Goal: Information Seeking & Learning: Understand process/instructions

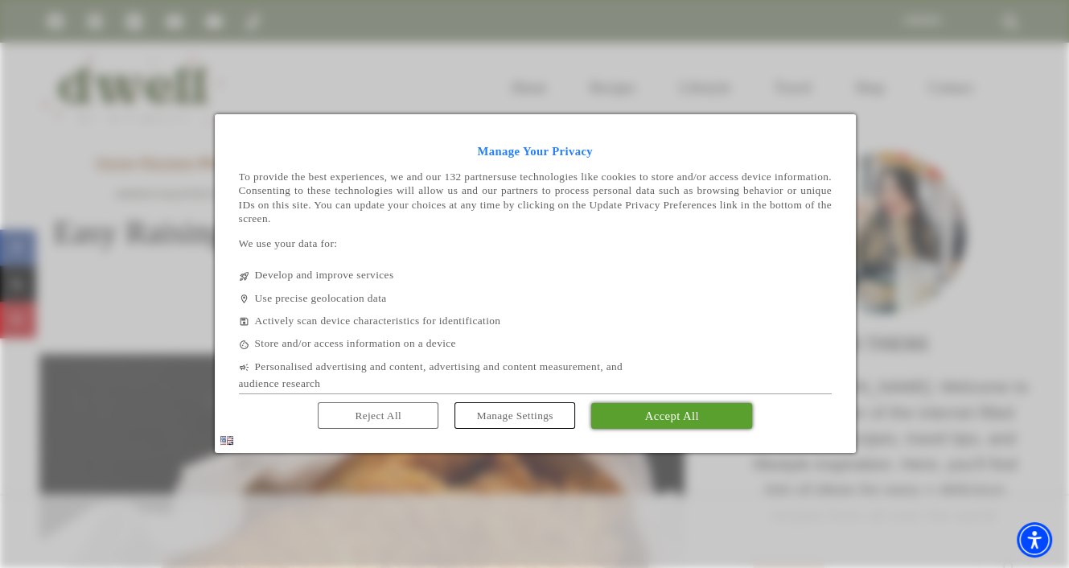
drag, startPoint x: 683, startPoint y: 416, endPoint x: 692, endPoint y: 362, distance: 54.5
click at [683, 416] on span "Accept All" at bounding box center [672, 415] width 54 height 13
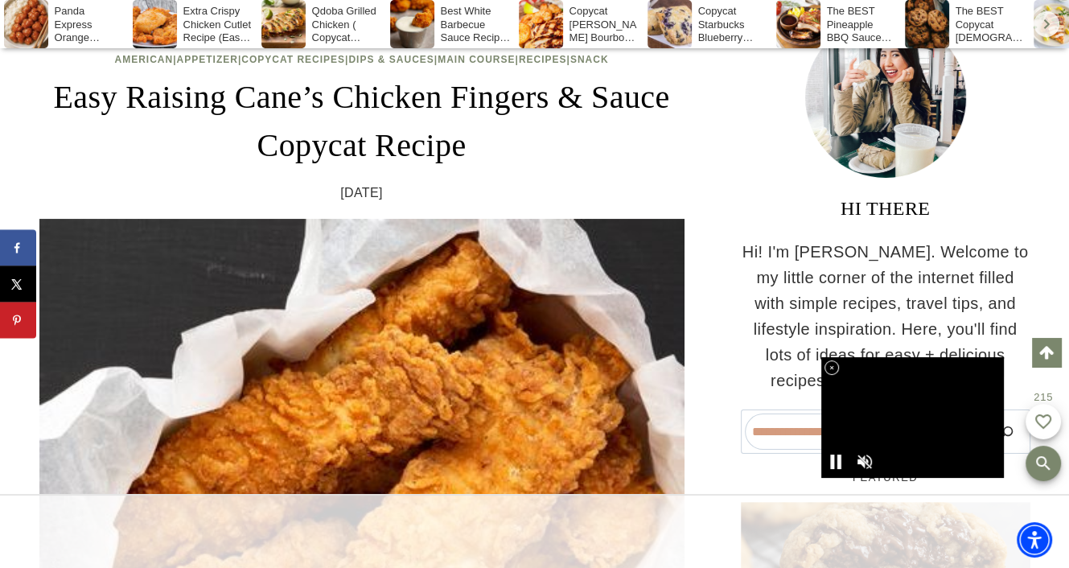
scroll to position [859, 0]
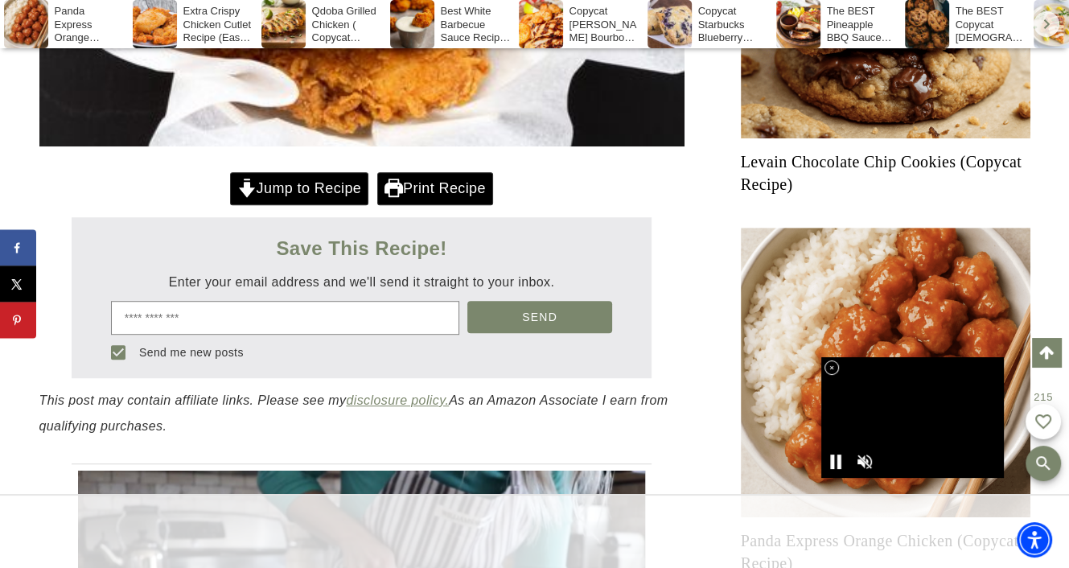
click at [299, 187] on link "Jump to Recipe" at bounding box center [299, 188] width 138 height 33
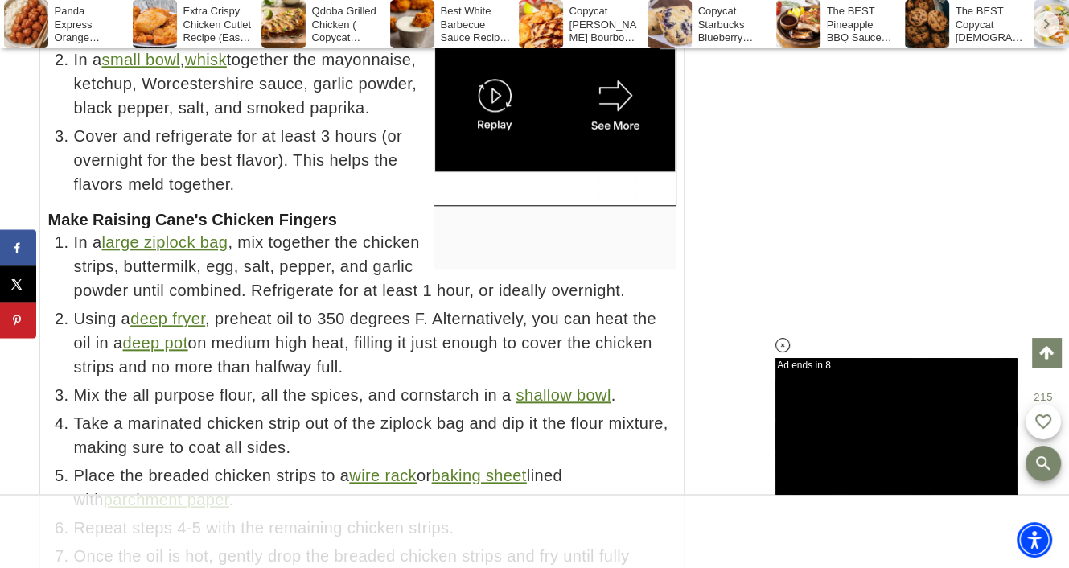
scroll to position [17606, 0]
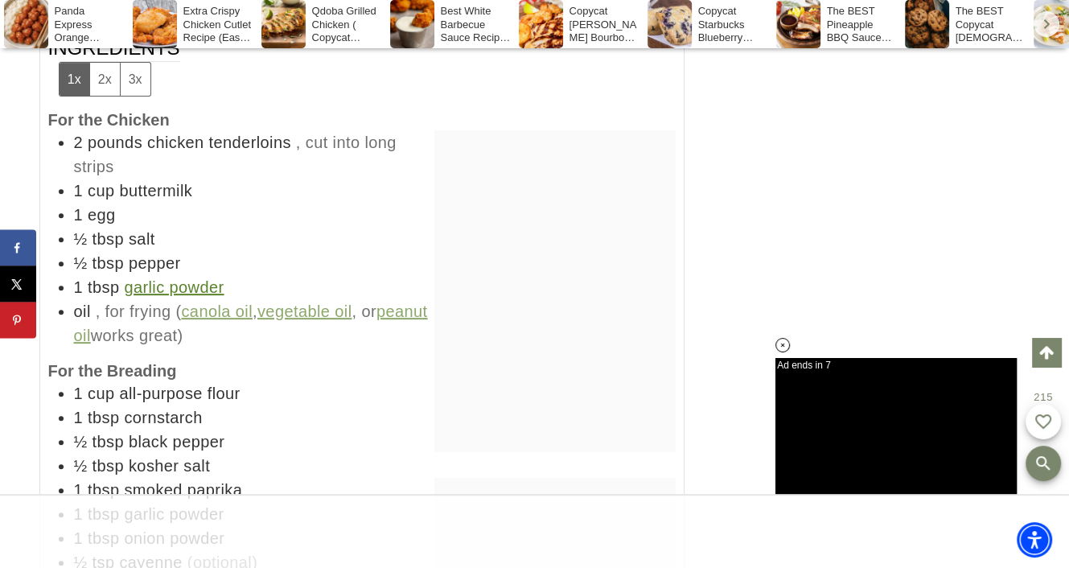
click at [119, 96] on div "1x 2x 3x" at bounding box center [105, 79] width 92 height 35
click at [112, 96] on button "2x" at bounding box center [104, 79] width 31 height 33
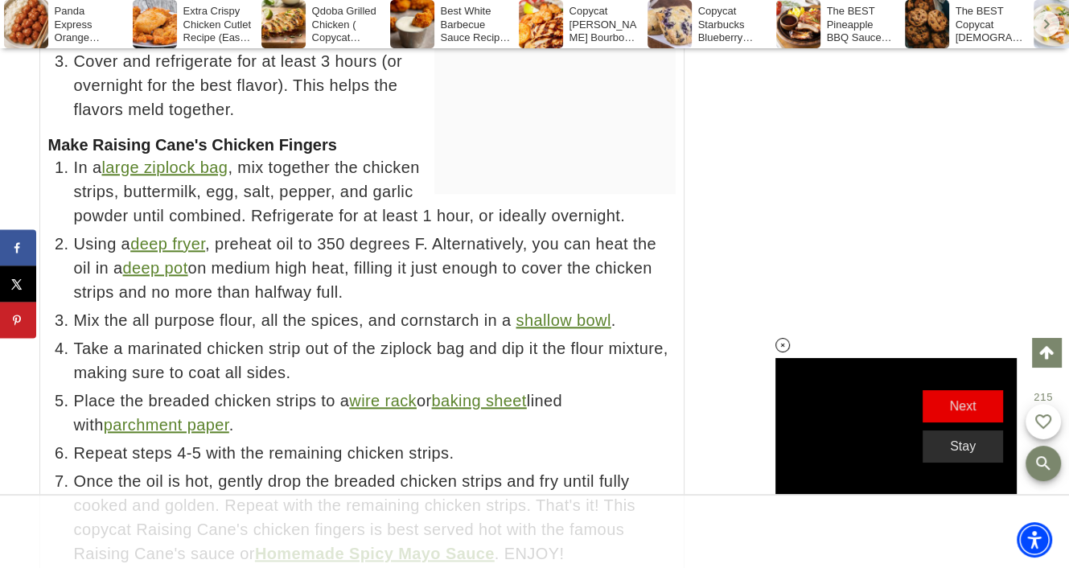
scroll to position [17638, 0]
drag, startPoint x: 0, startPoint y: 0, endPoint x: 112, endPoint y: 105, distance: 153.6
click at [112, 105] on span "Cover and refrigerate for at least 3 hours (or overnight for the best flavor). …" at bounding box center [374, 84] width 601 height 72
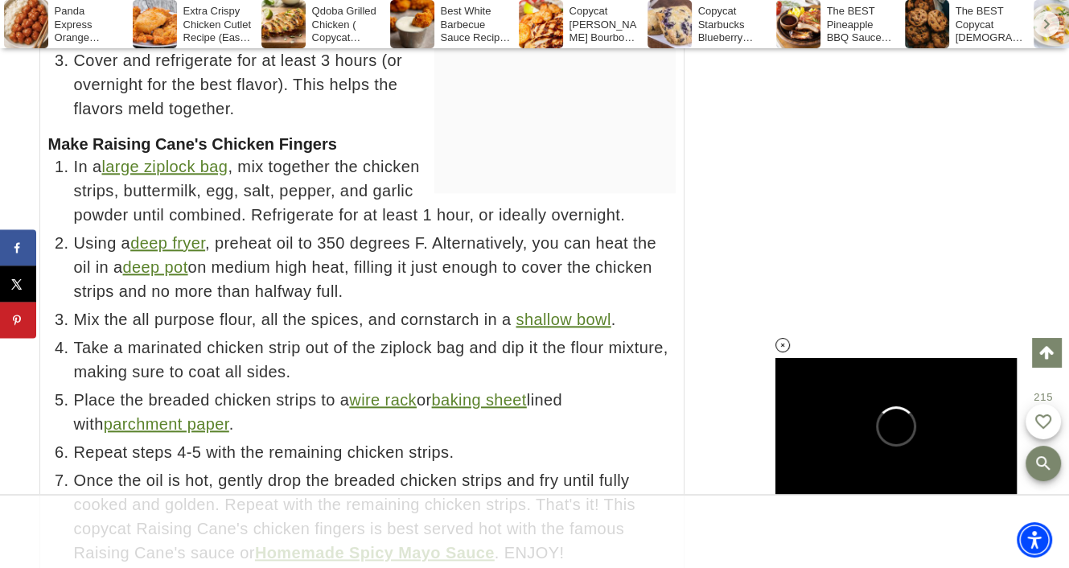
click at [112, 105] on span "Cover and refrigerate for at least 3 hours (or overnight for the best flavor). …" at bounding box center [374, 84] width 601 height 72
